Goal: Task Accomplishment & Management: Manage account settings

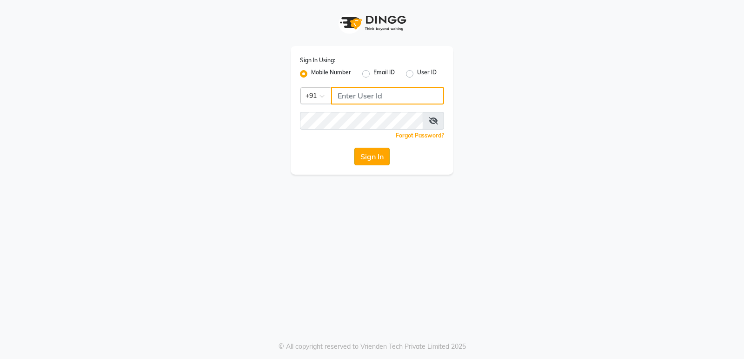
type input "7559110967"
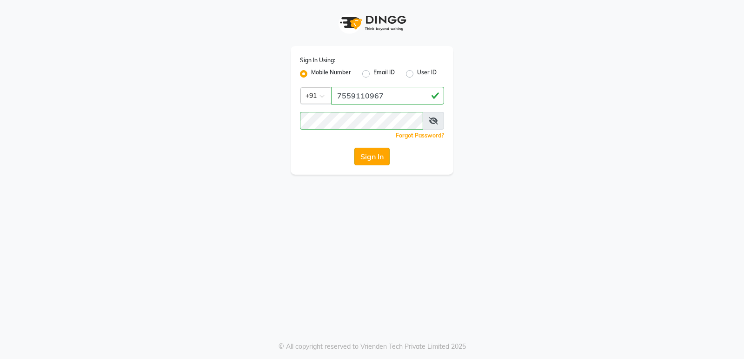
click at [372, 156] on button "Sign In" at bounding box center [371, 157] width 35 height 18
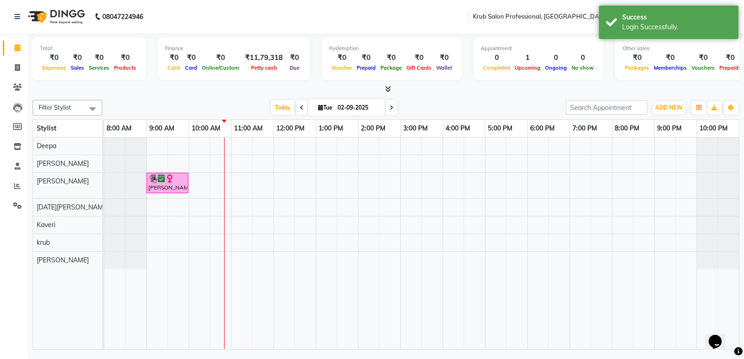
click at [300, 106] on icon at bounding box center [302, 108] width 4 height 6
type input "[DATE]"
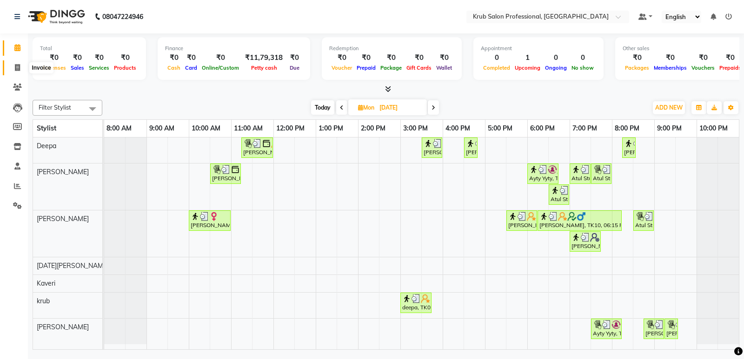
click at [14, 66] on span at bounding box center [17, 68] width 16 height 11
select select "7490"
select select "service"
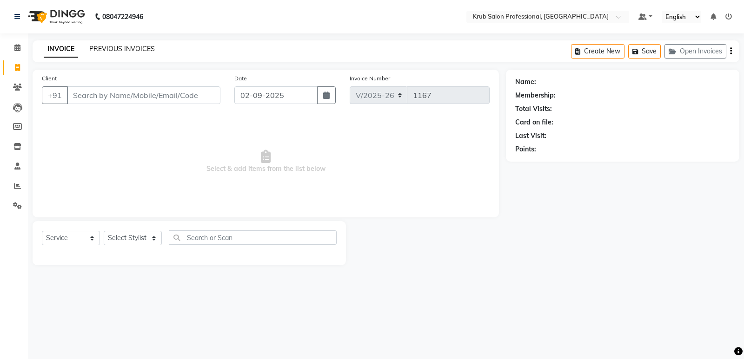
click at [106, 48] on link "PREVIOUS INVOICES" at bounding box center [122, 49] width 66 height 8
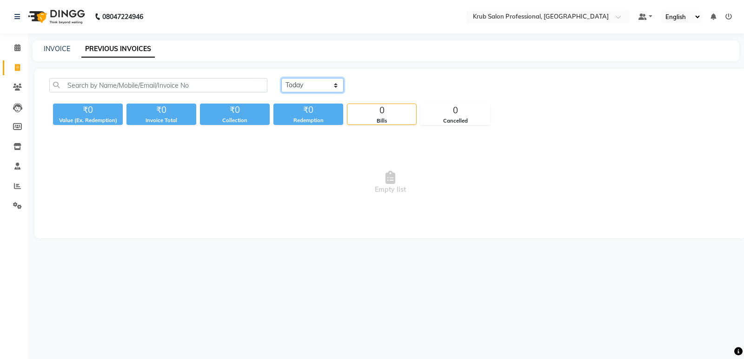
click at [307, 89] on select "[DATE] [DATE] Custom Range" at bounding box center [312, 85] width 62 height 14
select select "[DATE]"
click at [281, 78] on select "[DATE] [DATE] Custom Range" at bounding box center [312, 85] width 62 height 14
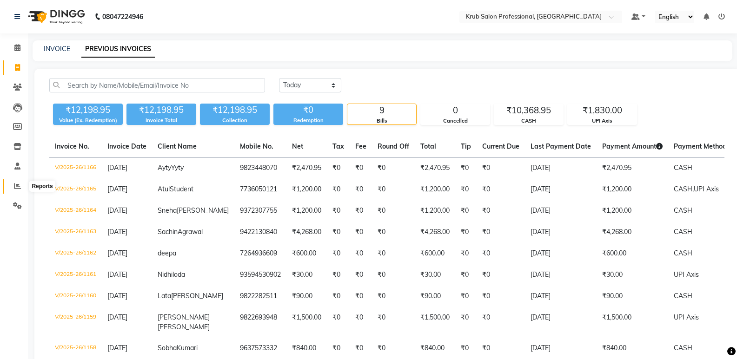
click at [13, 187] on span at bounding box center [17, 186] width 16 height 11
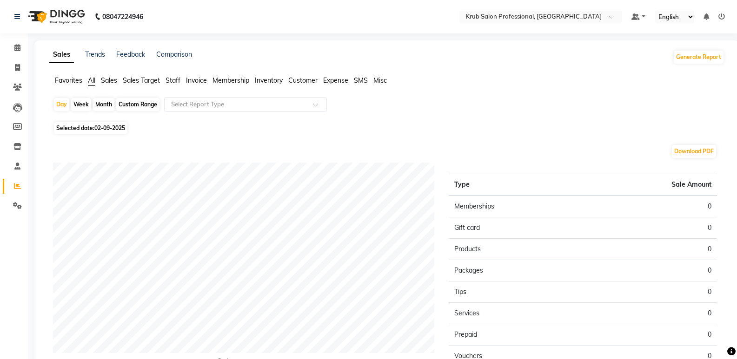
click at [177, 81] on span "Staff" at bounding box center [173, 80] width 15 height 8
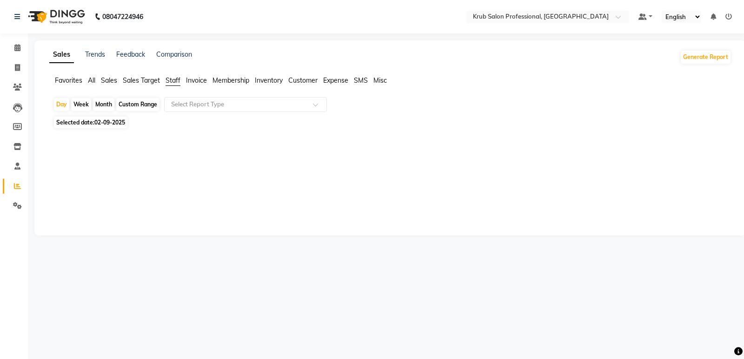
click at [135, 104] on div "Custom Range" at bounding box center [137, 104] width 43 height 13
select select "9"
select select "2025"
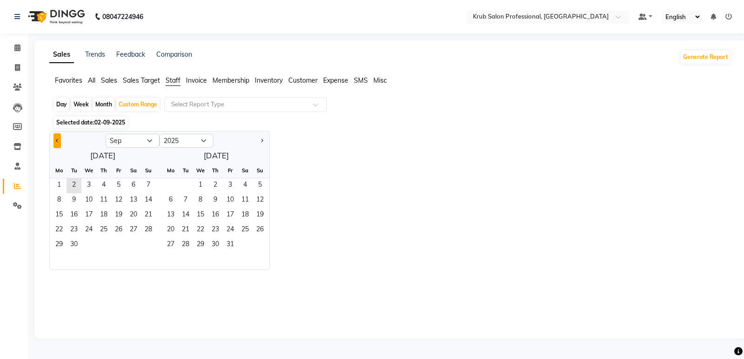
click at [55, 139] on button "Previous month" at bounding box center [56, 140] width 7 height 15
select select "8"
click at [120, 185] on span "1" at bounding box center [118, 186] width 15 height 15
click at [150, 245] on span "31" at bounding box center [148, 245] width 15 height 15
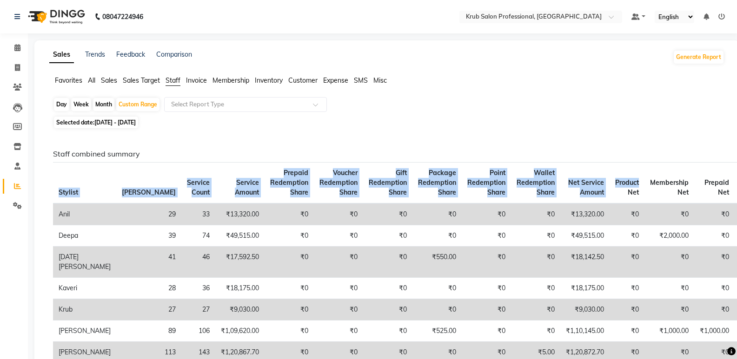
drag, startPoint x: 588, startPoint y: 163, endPoint x: 463, endPoint y: 158, distance: 124.7
click at [463, 158] on div "Staff combined summary Stylist Bill Count Service Count Service Amount Prepaid …" at bounding box center [385, 271] width 678 height 243
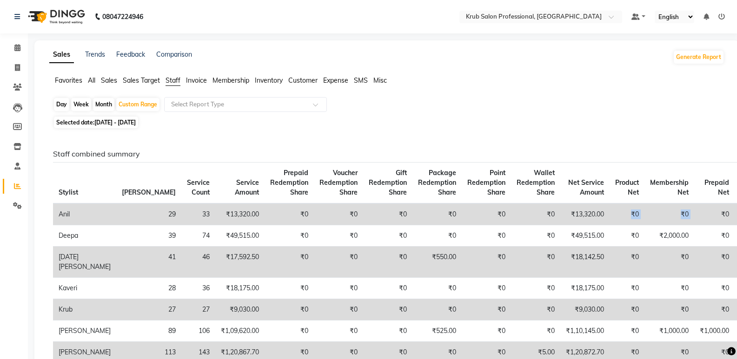
drag, startPoint x: 671, startPoint y: 218, endPoint x: 552, endPoint y: 220, distance: 119.5
click at [552, 221] on tr "Anil 29 33 ₹13,320.00 ₹0 ₹0 ₹0 ₹0 ₹0 ₹0 ₹13,320.00 ₹0 ₹0 ₹0 ₹0 ₹0 ₹0" at bounding box center [445, 215] width 784 height 22
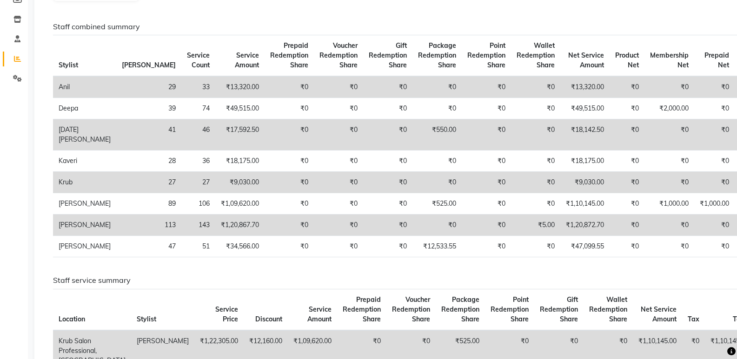
scroll to position [129, 0]
click at [20, 59] on icon at bounding box center [17, 57] width 7 height 7
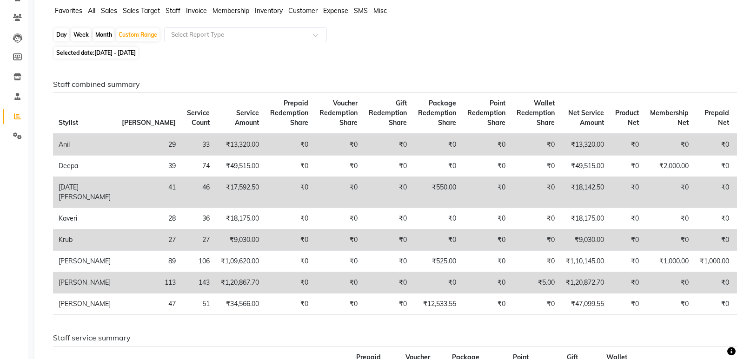
scroll to position [0, 0]
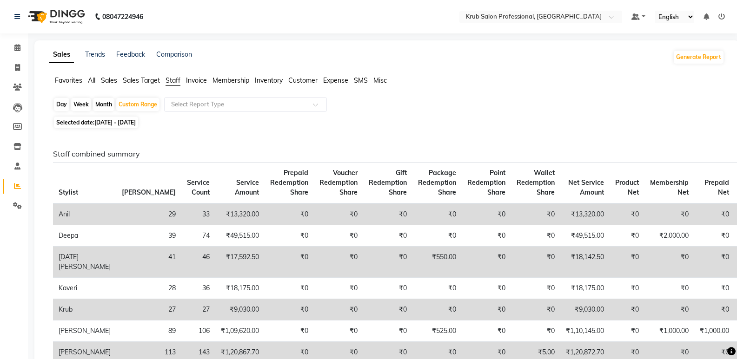
click at [93, 80] on span "All" at bounding box center [91, 80] width 7 height 8
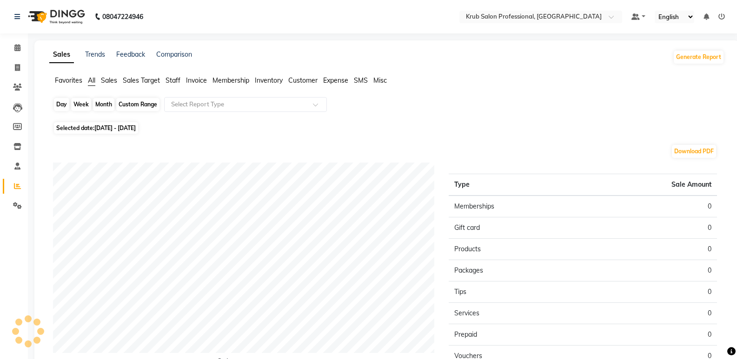
click at [152, 106] on div "Custom Range" at bounding box center [137, 104] width 43 height 13
select select "8"
select select "2025"
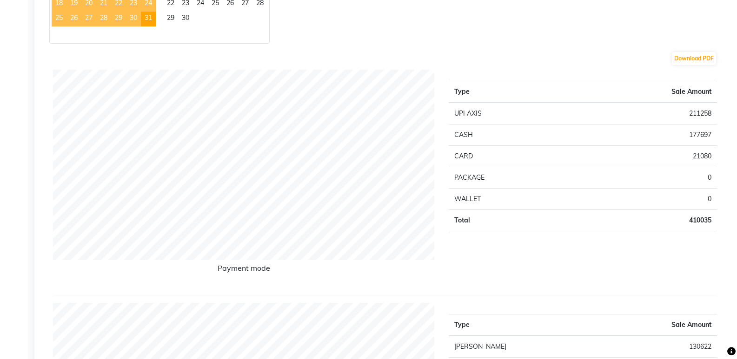
scroll to position [244, 0]
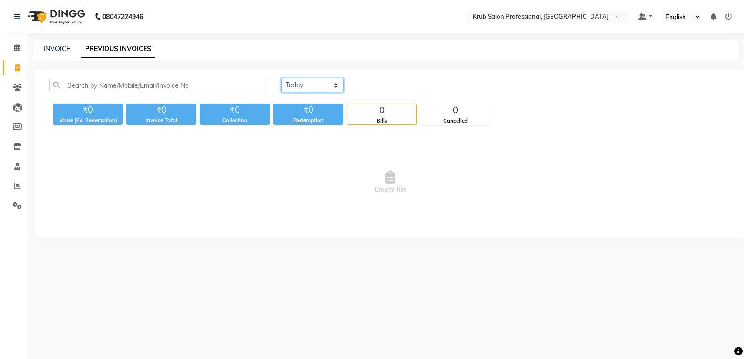
click at [330, 82] on select "[DATE] [DATE] Custom Range" at bounding box center [312, 85] width 62 height 14
select select "[DATE]"
click at [281, 78] on select "[DATE] [DATE] Custom Range" at bounding box center [312, 85] width 62 height 14
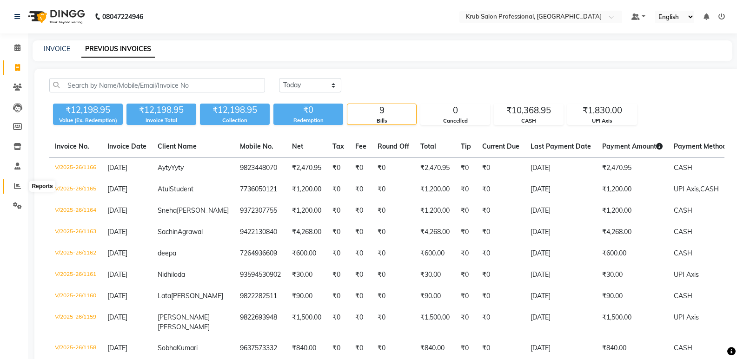
click at [16, 187] on icon at bounding box center [17, 186] width 7 height 7
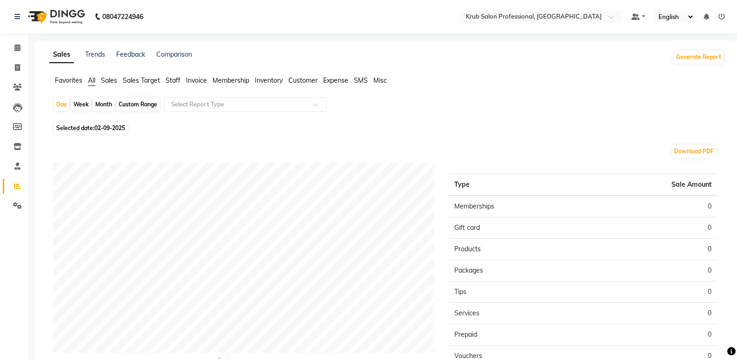
click at [143, 104] on div "Custom Range" at bounding box center [137, 104] width 43 height 13
select select "9"
select select "2025"
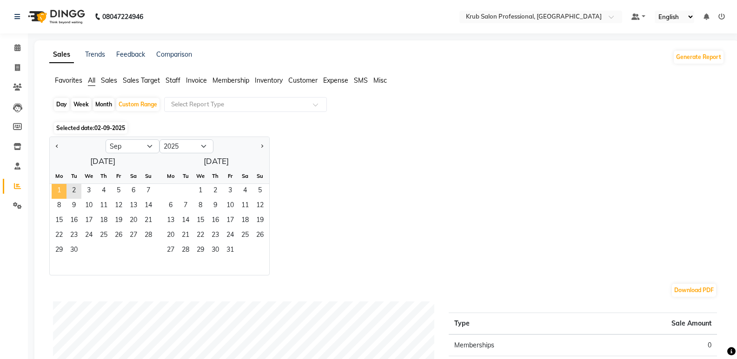
click at [61, 192] on span "1" at bounding box center [59, 191] width 15 height 15
click at [57, 145] on span "Previous month" at bounding box center [57, 145] width 3 height 3
select select "8"
click at [121, 191] on span "1" at bounding box center [118, 191] width 15 height 15
click at [143, 252] on span "31" at bounding box center [148, 251] width 15 height 15
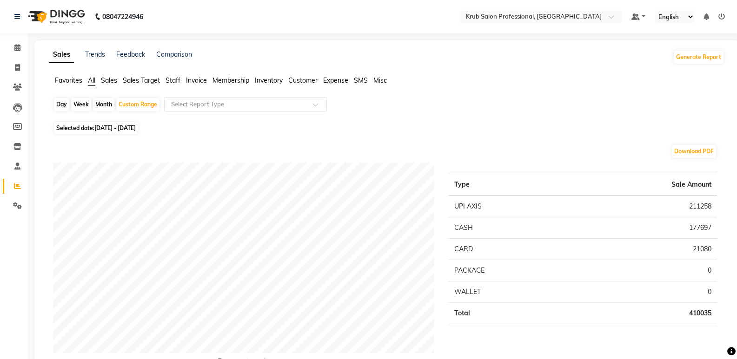
click at [174, 80] on span "Staff" at bounding box center [173, 80] width 15 height 8
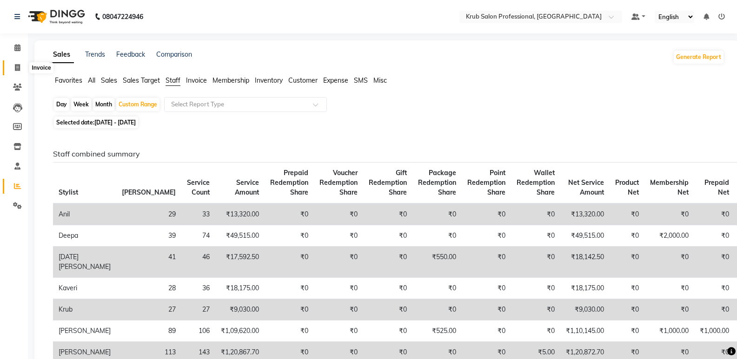
click at [16, 69] on icon at bounding box center [17, 67] width 5 height 7
select select "service"
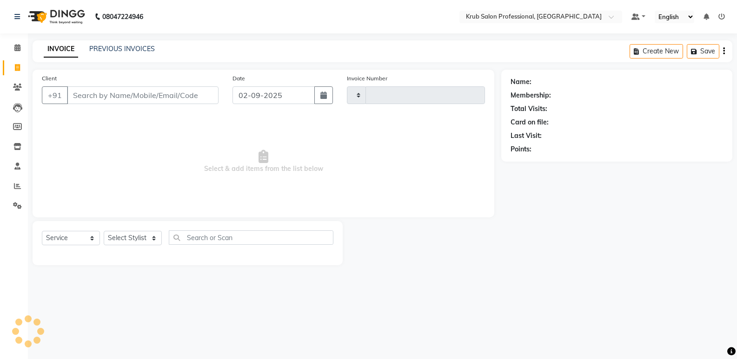
type input "1167"
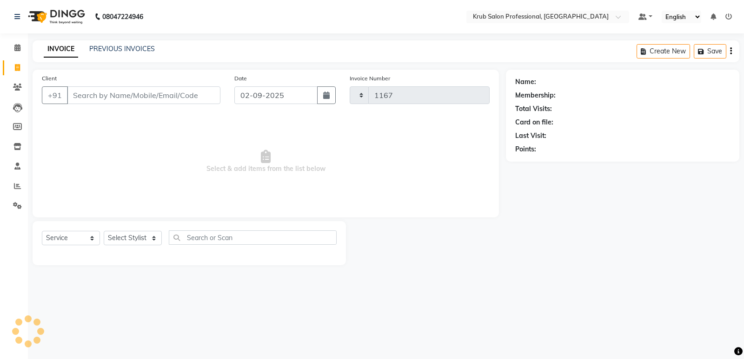
select select "7490"
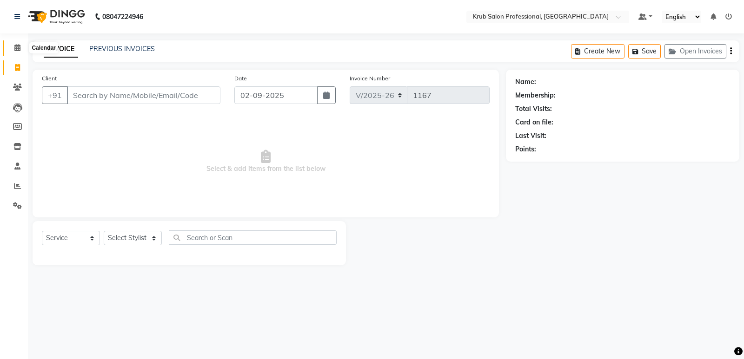
click at [13, 45] on span at bounding box center [17, 48] width 16 height 11
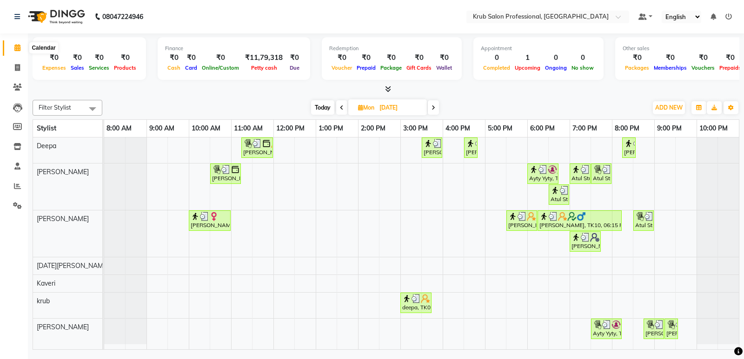
click at [17, 45] on icon at bounding box center [17, 47] width 6 height 7
click at [318, 108] on span "Today" at bounding box center [322, 107] width 23 height 14
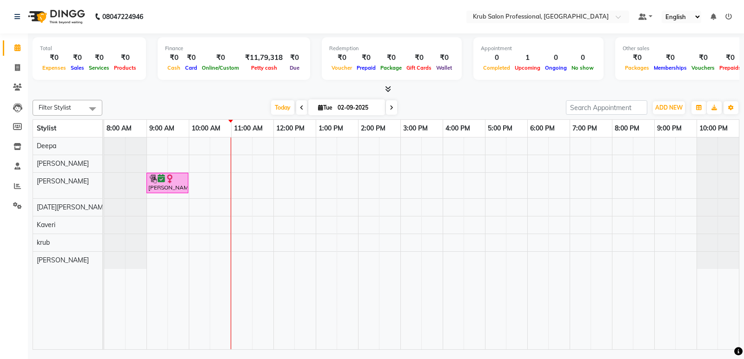
click at [392, 109] on icon at bounding box center [392, 108] width 4 height 6
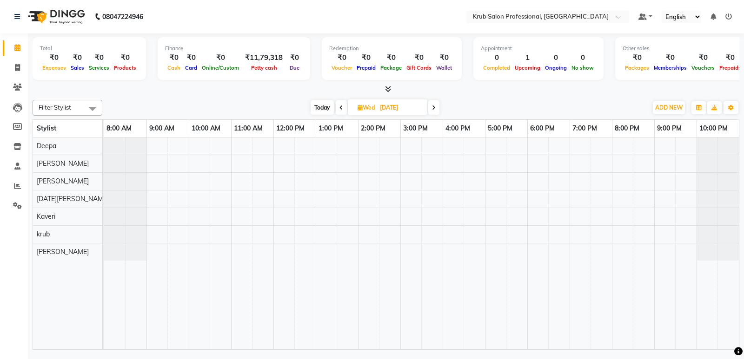
click at [340, 106] on icon at bounding box center [341, 108] width 4 height 6
type input "02-09-2025"
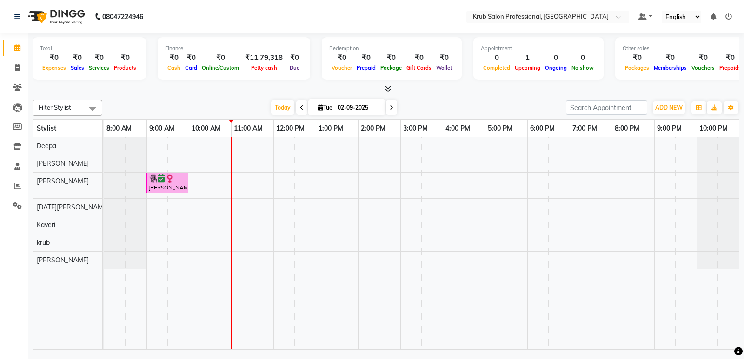
drag, startPoint x: 248, startPoint y: 94, endPoint x: 226, endPoint y: 94, distance: 21.9
click at [226, 94] on div at bounding box center [386, 90] width 707 height 10
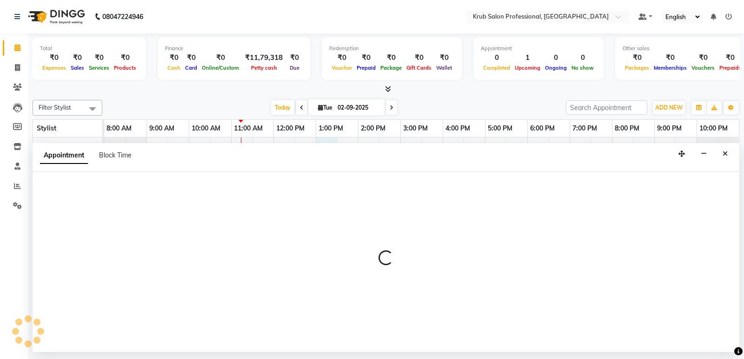
select select "66022"
select select "780"
select select "tentative"
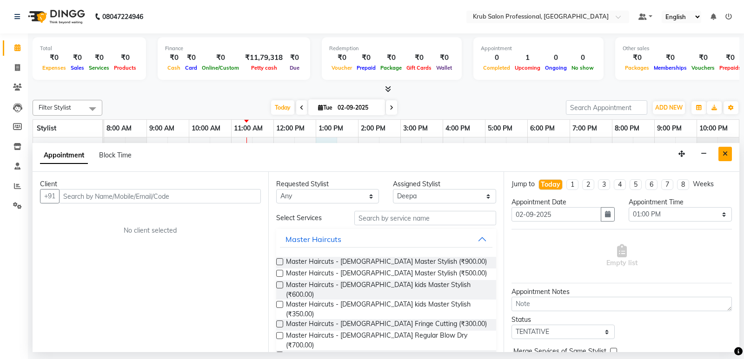
click at [725, 154] on icon "Close" at bounding box center [724, 154] width 5 height 7
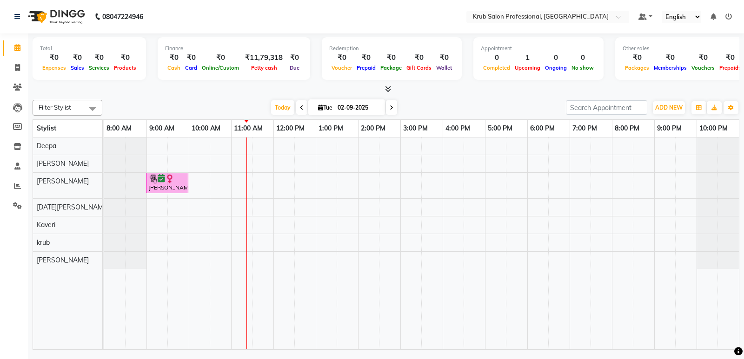
drag, startPoint x: 493, startPoint y: 106, endPoint x: 424, endPoint y: 95, distance: 69.7
click at [424, 95] on div "Total ₹0 Expenses ₹0 Sales ₹0 Services ₹0 Products Finance ₹0 Cash ₹0 Card ₹0 O…" at bounding box center [386, 192] width 716 height 319
click at [394, 108] on span at bounding box center [391, 107] width 11 height 14
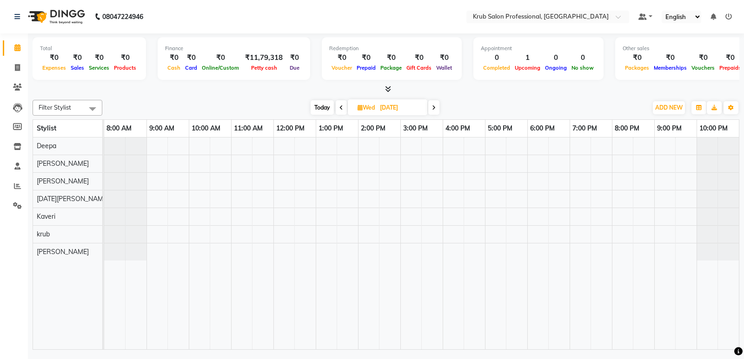
click at [339, 112] on span at bounding box center [341, 107] width 11 height 14
type input "02-09-2025"
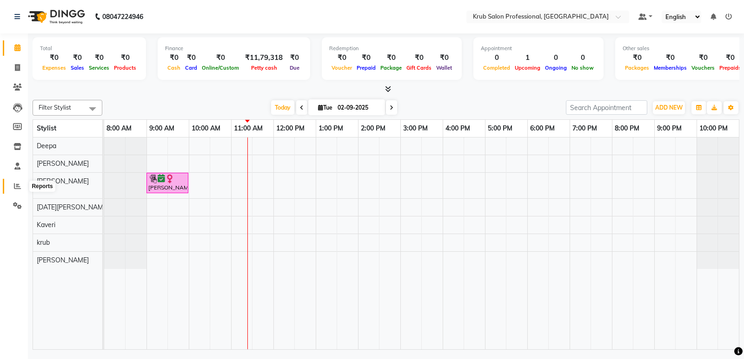
click at [17, 190] on span at bounding box center [17, 186] width 16 height 11
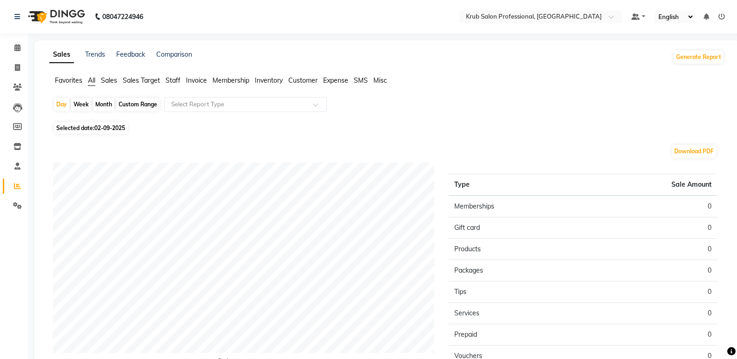
click at [140, 101] on div "Custom Range" at bounding box center [137, 104] width 43 height 13
select select "9"
select select "2025"
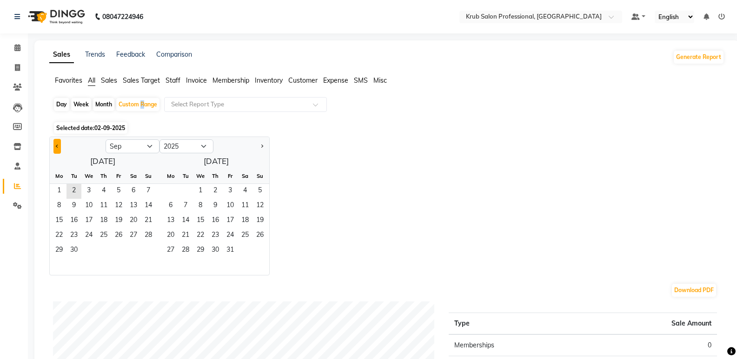
click at [55, 145] on button "Previous month" at bounding box center [56, 146] width 7 height 15
select select "8"
click at [64, 224] on span "11" at bounding box center [59, 221] width 15 height 15
click at [175, 191] on span "1" at bounding box center [170, 191] width 15 height 15
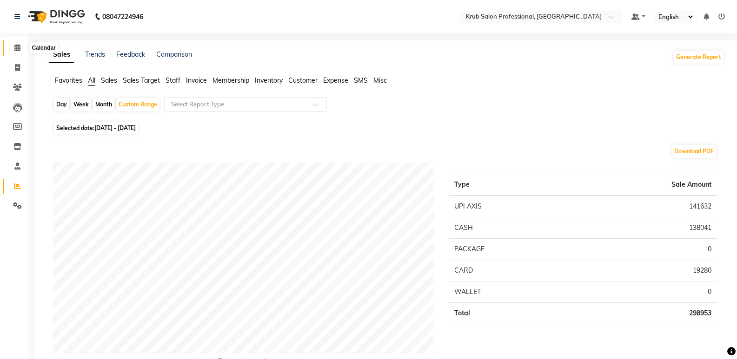
click at [15, 44] on span at bounding box center [17, 48] width 16 height 11
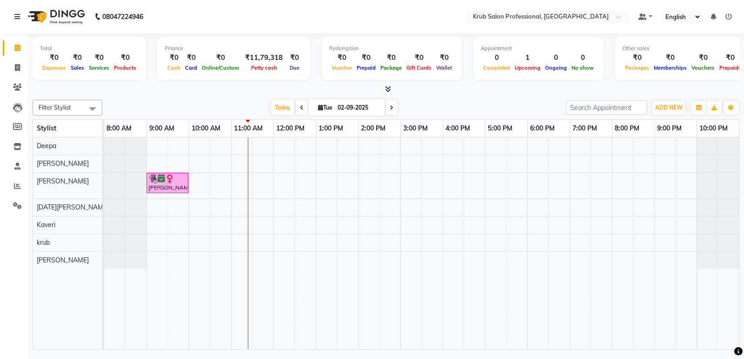
click at [387, 108] on span at bounding box center [391, 107] width 11 height 14
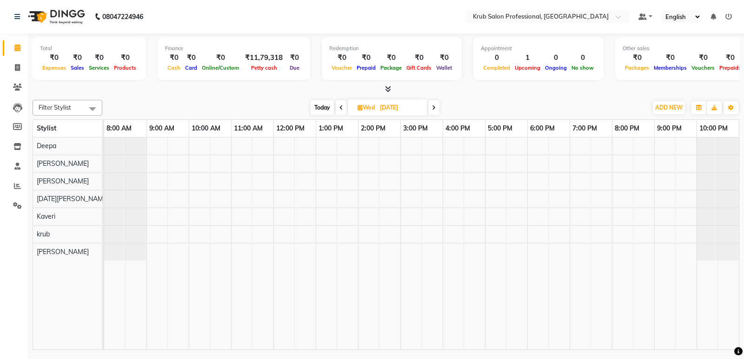
click at [339, 108] on icon at bounding box center [341, 108] width 4 height 6
type input "02-09-2025"
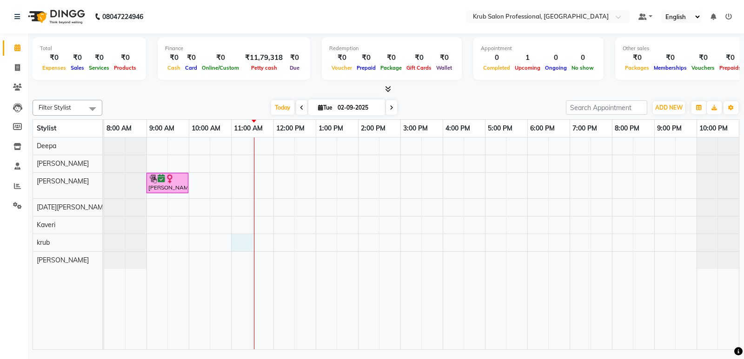
click at [251, 242] on div "[PERSON_NAME], TK01, 09:00 AM-10:00 AM, Hair Treatments - [DEMOGRAPHIC_DATA] Ha…" at bounding box center [421, 244] width 635 height 212
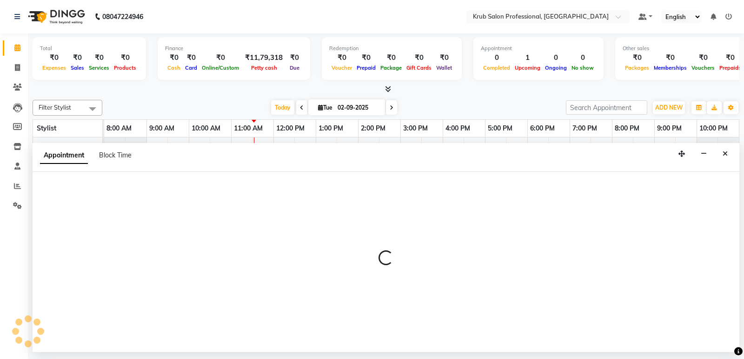
select select "85516"
select select "660"
select select "tentative"
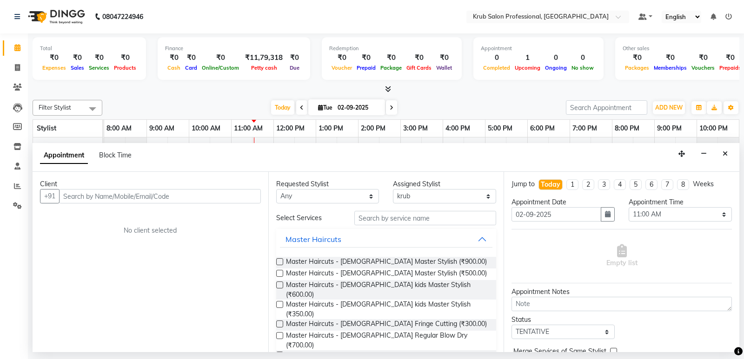
click at [149, 193] on input "text" at bounding box center [160, 196] width 202 height 14
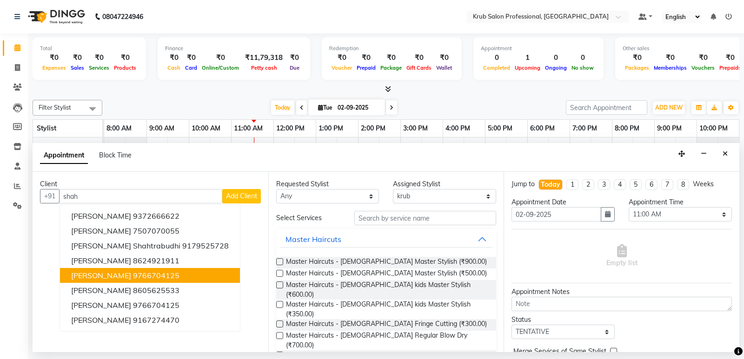
click at [146, 277] on ngb-highlight "9766704125" at bounding box center [156, 275] width 46 height 9
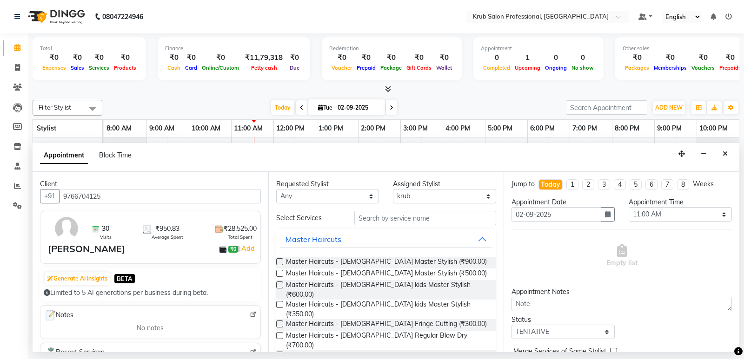
type input "9766704125"
drag, startPoint x: 278, startPoint y: 272, endPoint x: 495, endPoint y: 343, distance: 228.3
click at [279, 272] on label at bounding box center [279, 273] width 7 height 7
click at [279, 272] on input "checkbox" at bounding box center [279, 275] width 6 height 6
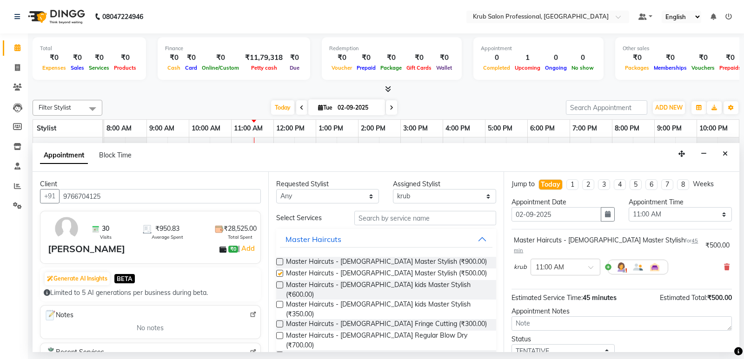
checkbox input "false"
click at [570, 344] on select "Select TENTATIVE CONFIRM CHECK-IN UPCOMING" at bounding box center [562, 351] width 103 height 14
select select "confirm booking"
click at [511, 344] on select "Select TENTATIVE CONFIRM CHECK-IN UPCOMING" at bounding box center [562, 351] width 103 height 14
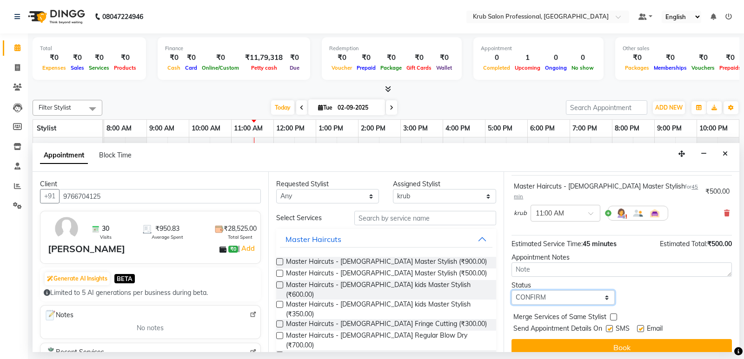
scroll to position [55, 0]
click at [642, 324] on label at bounding box center [640, 327] width 7 height 7
click at [642, 325] on input "checkbox" at bounding box center [640, 328] width 6 height 6
checkbox input "false"
drag, startPoint x: 608, startPoint y: 317, endPoint x: 614, endPoint y: 330, distance: 13.9
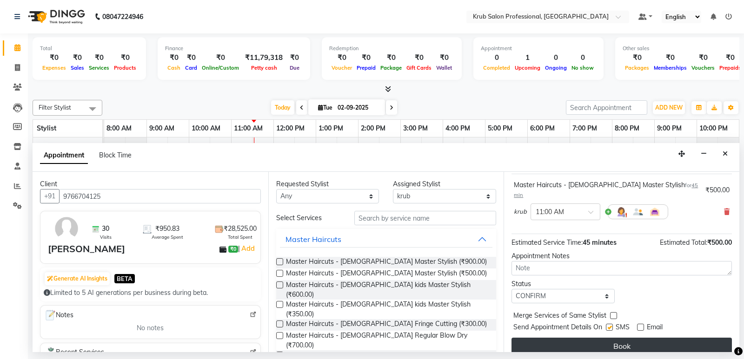
click at [608, 324] on label at bounding box center [609, 327] width 7 height 7
click at [608, 325] on input "checkbox" at bounding box center [609, 328] width 6 height 6
checkbox input "false"
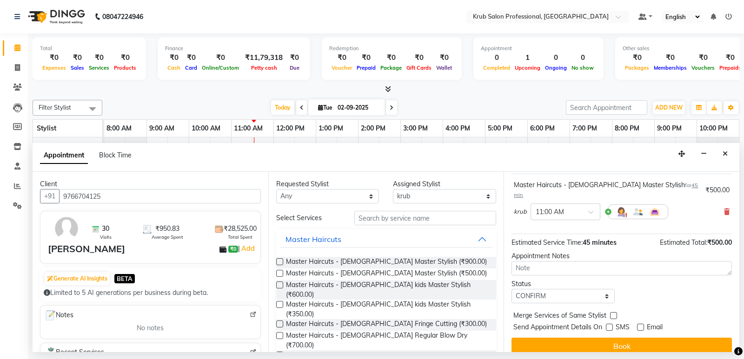
click at [614, 338] on button "Book" at bounding box center [621, 346] width 220 height 17
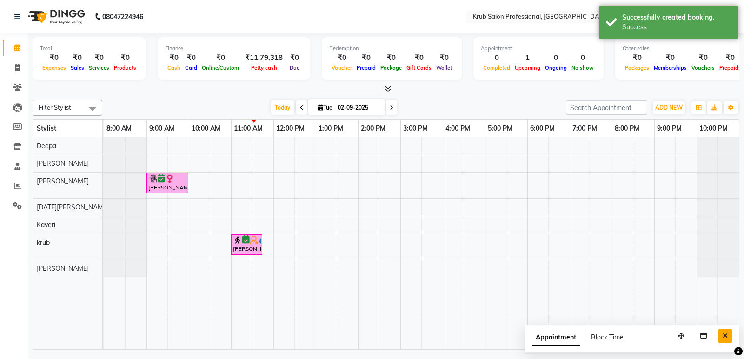
click at [723, 333] on icon "Close" at bounding box center [724, 336] width 5 height 7
drag, startPoint x: 488, startPoint y: 94, endPoint x: 447, endPoint y: 91, distance: 41.5
click at [447, 91] on div at bounding box center [386, 90] width 707 height 10
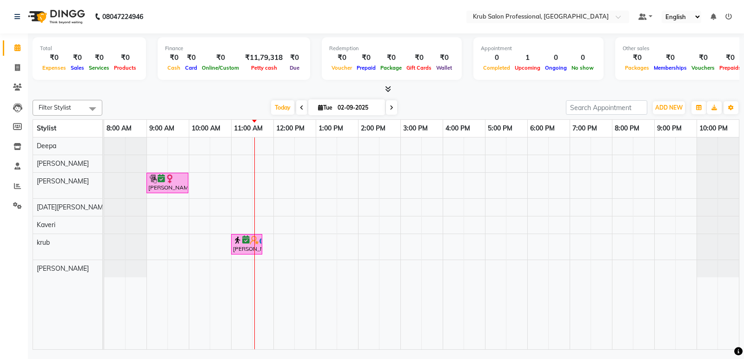
drag, startPoint x: 495, startPoint y: 104, endPoint x: 448, endPoint y: 97, distance: 47.9
click at [448, 97] on div "Filter Stylist Select All Deepa [PERSON_NAME] [DATE][PERSON_NAME] [PERSON_NAME]…" at bounding box center [386, 223] width 707 height 254
click at [392, 108] on icon at bounding box center [392, 108] width 4 height 6
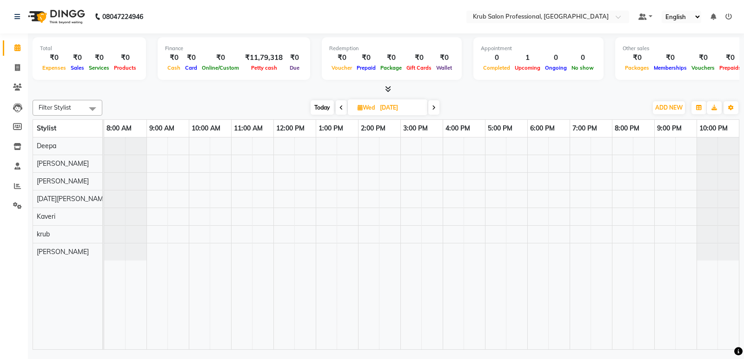
click at [343, 108] on span at bounding box center [341, 107] width 11 height 14
type input "02-09-2025"
